Goal: Task Accomplishment & Management: Use online tool/utility

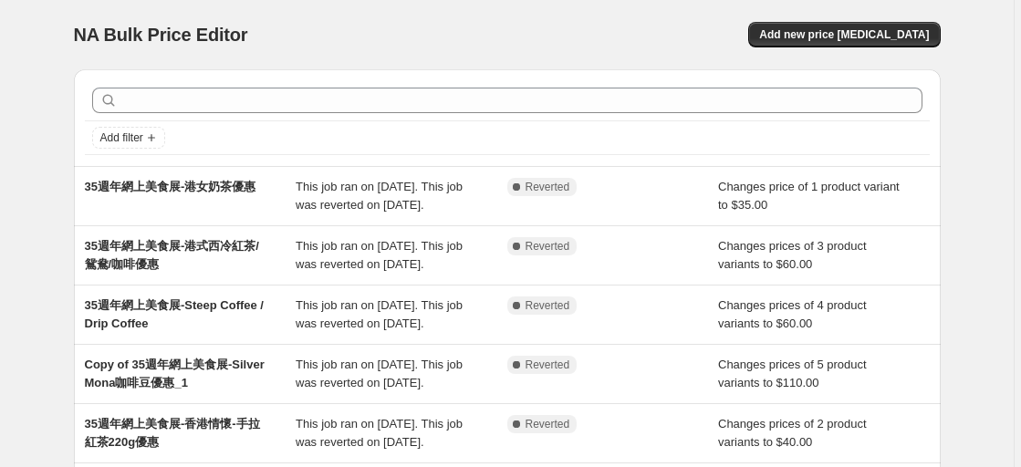
drag, startPoint x: 841, startPoint y: 32, endPoint x: 554, endPoint y: 33, distance: 287.5
click at [554, 33] on div "Add new price [MEDICAL_DATA]" at bounding box center [723, 35] width 435 height 26
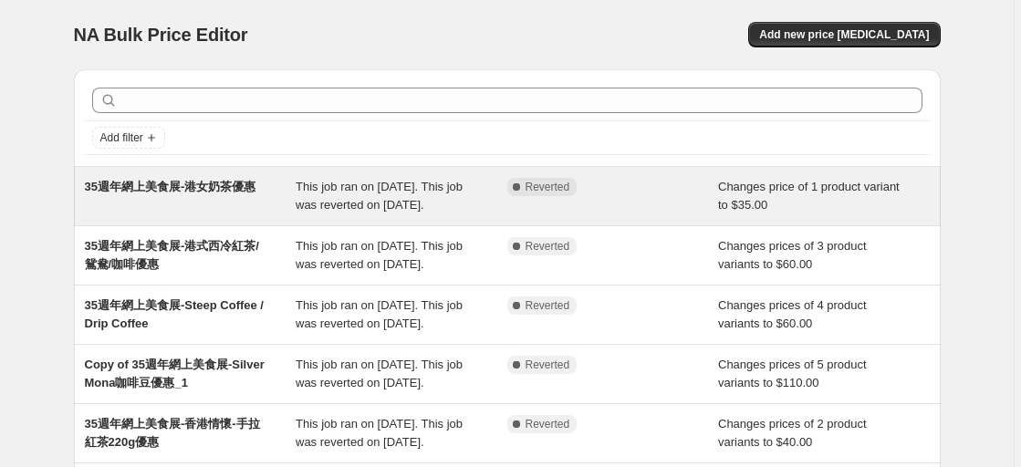
click at [267, 214] on div "35週年網上美食展-港女奶茶優惠" at bounding box center [191, 196] width 212 height 37
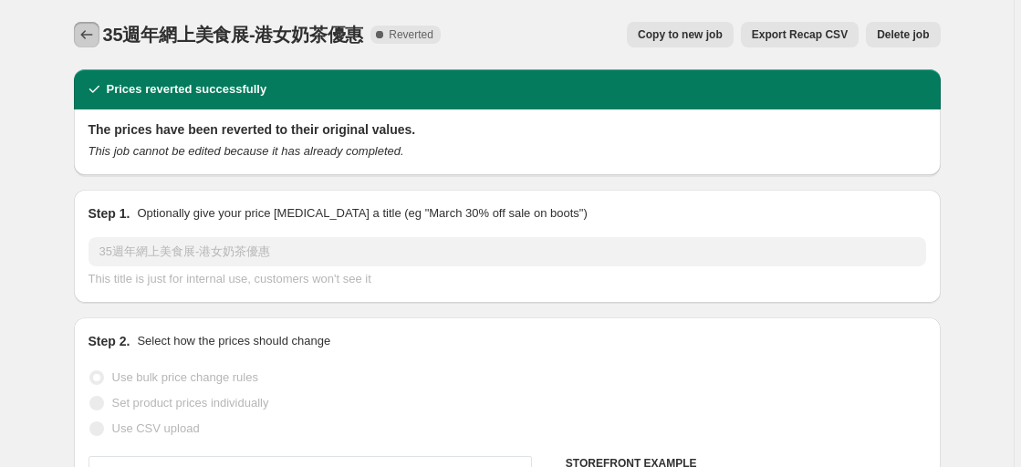
click at [89, 23] on button "Price change jobs" at bounding box center [87, 35] width 26 height 26
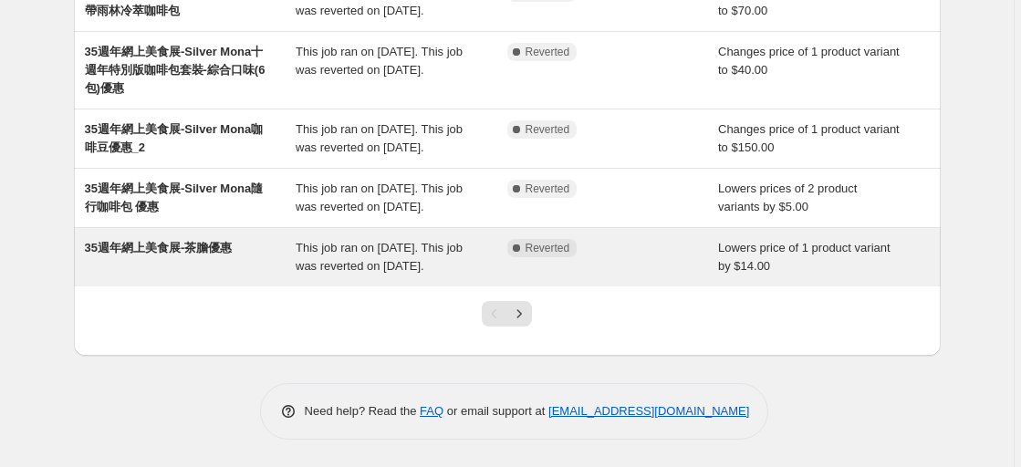
scroll to position [655, 0]
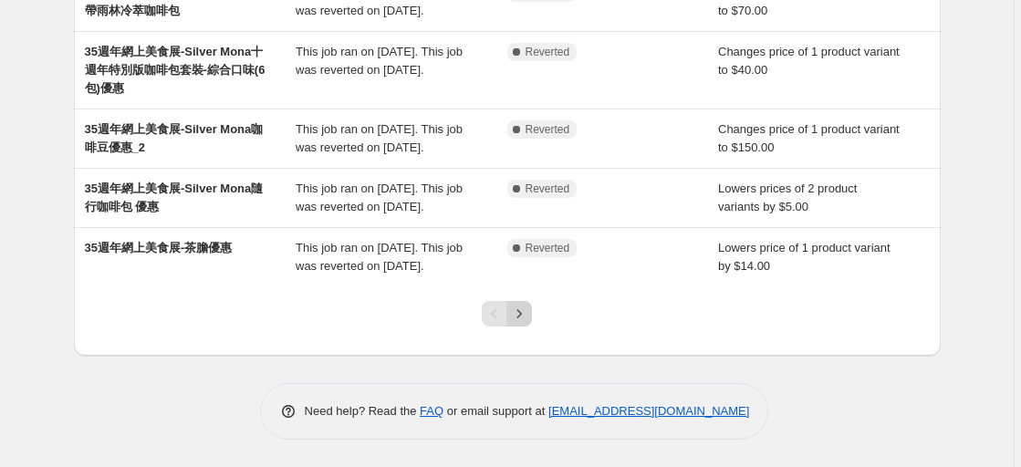
click at [520, 325] on button "Next" at bounding box center [519, 314] width 26 height 26
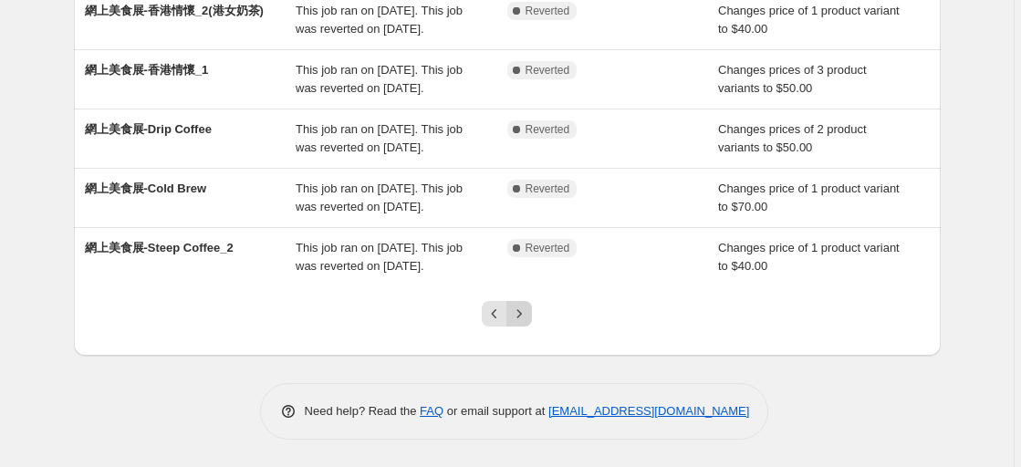
click at [525, 318] on icon "Next" at bounding box center [519, 314] width 18 height 18
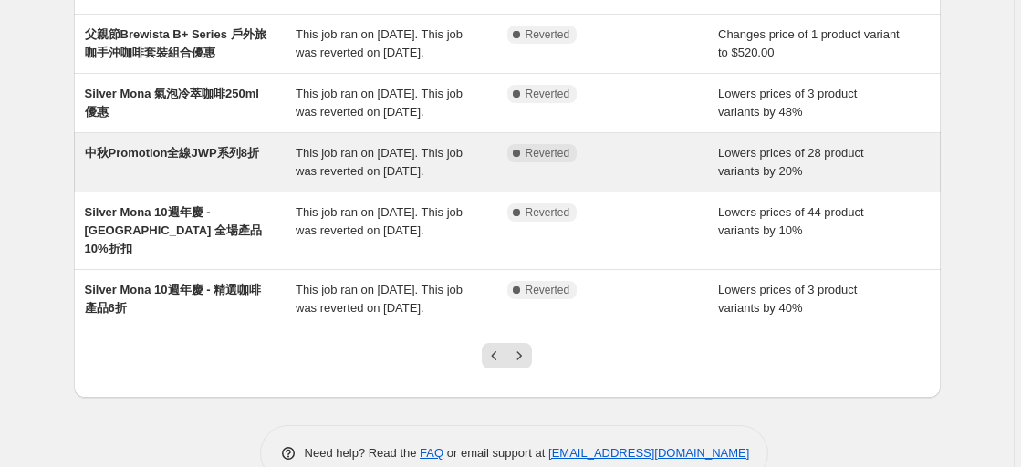
scroll to position [456, 0]
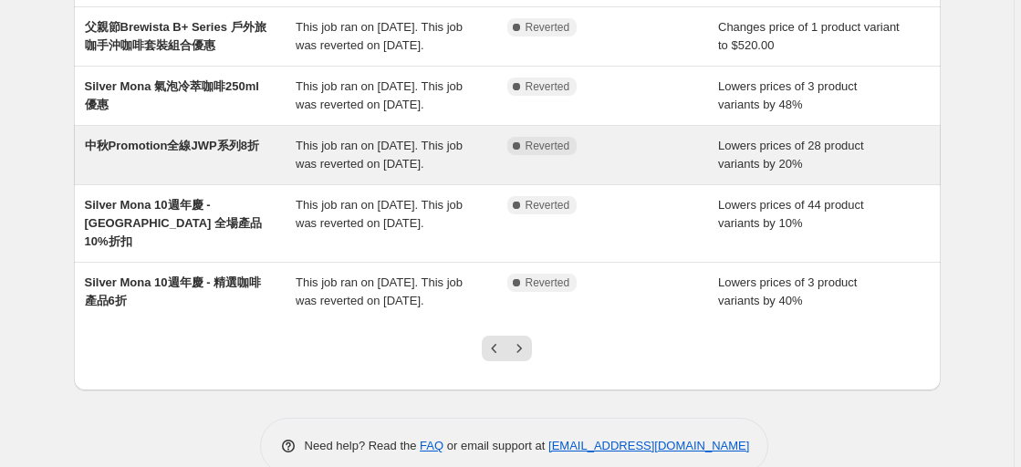
click at [192, 173] on div "中秋Promotion全線JWP系列8折" at bounding box center [191, 155] width 212 height 37
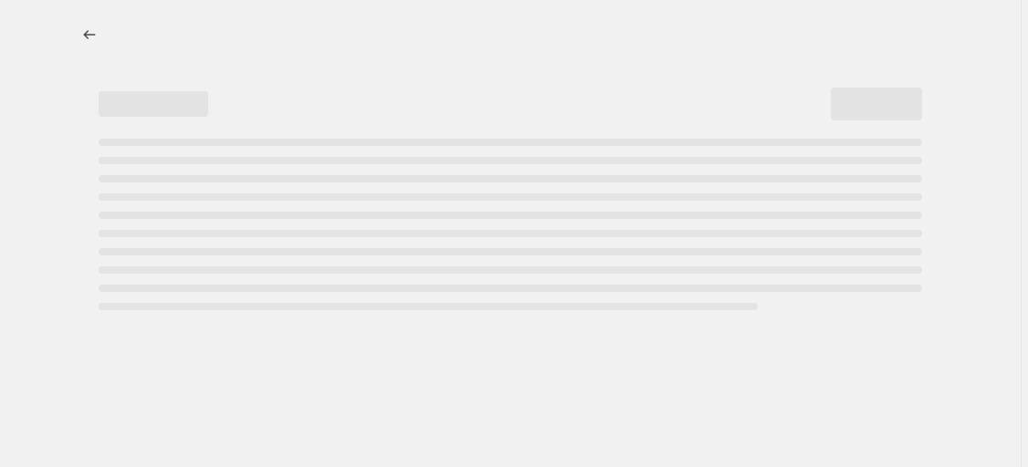
select select "percentage"
select select "collection"
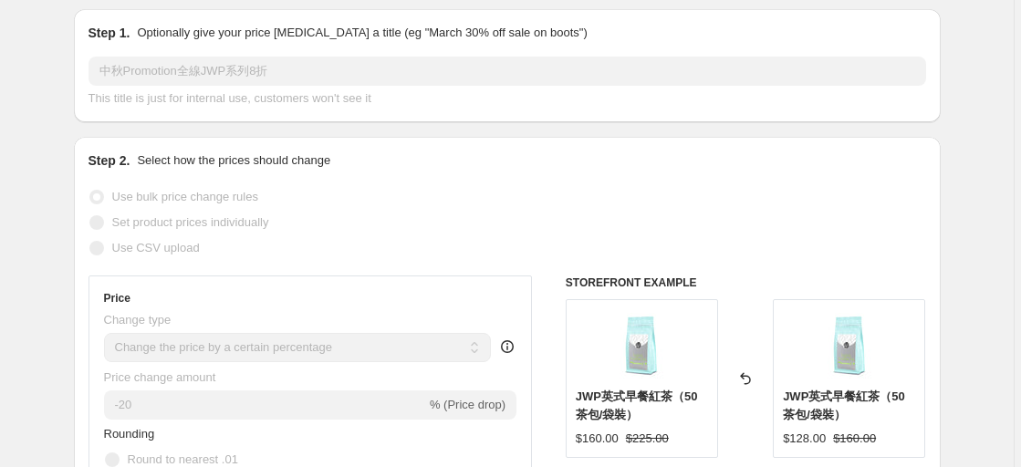
scroll to position [183, 0]
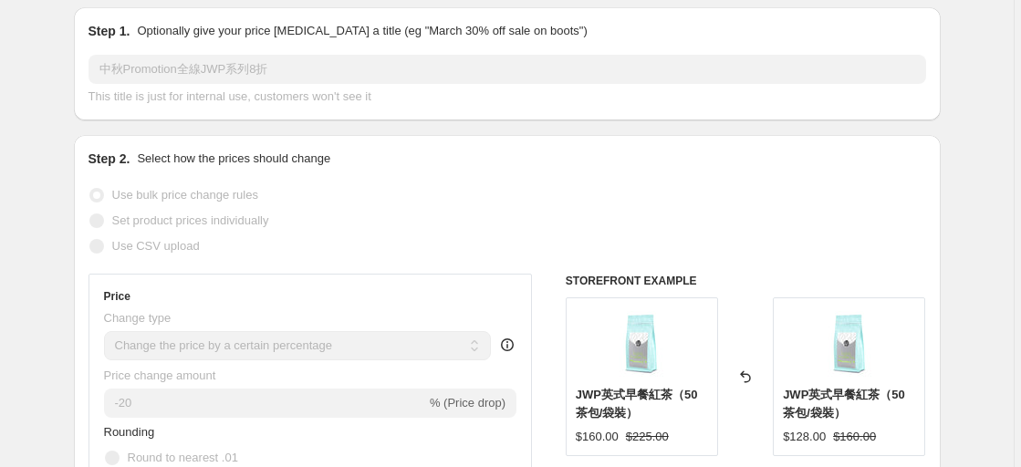
drag, startPoint x: 280, startPoint y: 70, endPoint x: 105, endPoint y: 51, distance: 176.3
click at [105, 51] on div "Step 1. Optionally give your price [MEDICAL_DATA] a title (eg "March 30% off sa…" at bounding box center [508, 64] width 838 height 84
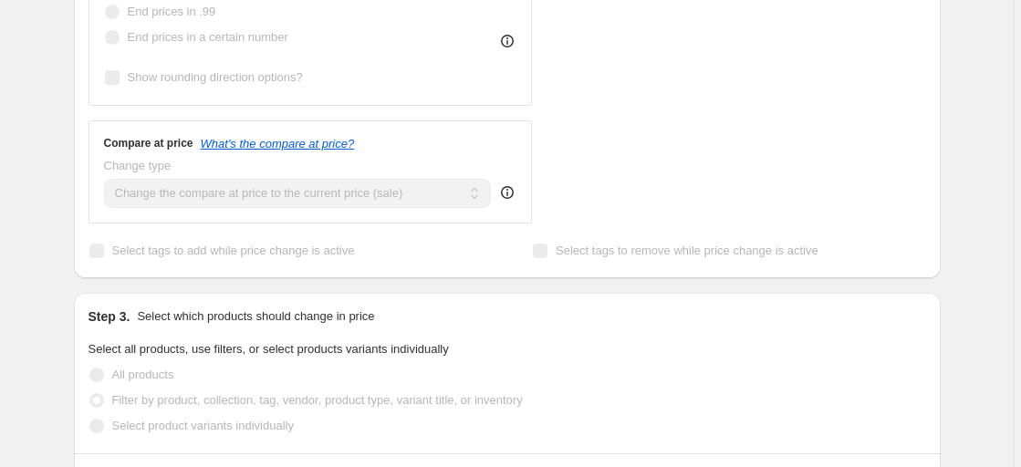
scroll to position [730, 0]
